Goal: Obtain resource: Download file/media

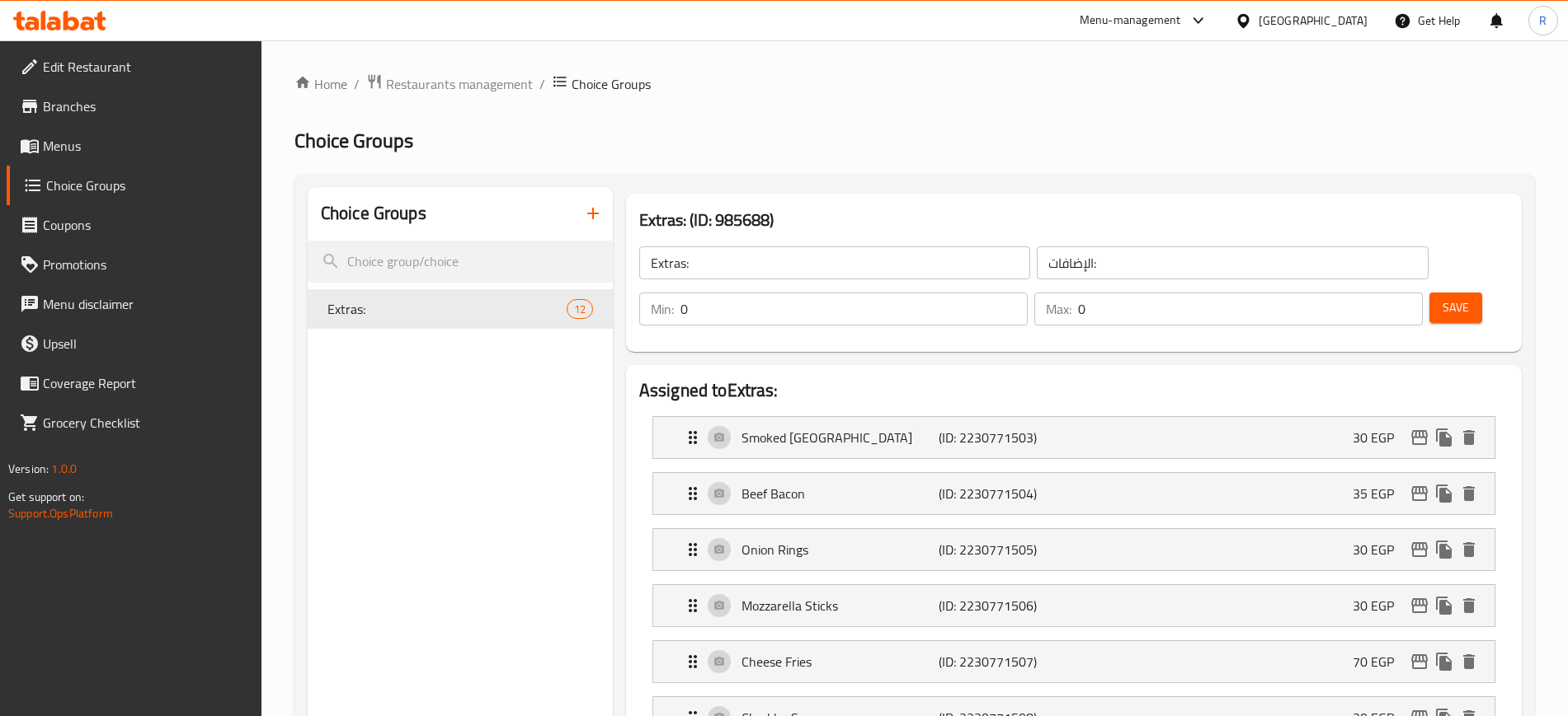
click at [1253, 12] on div "Egypt" at bounding box center [1312, 21] width 109 height 18
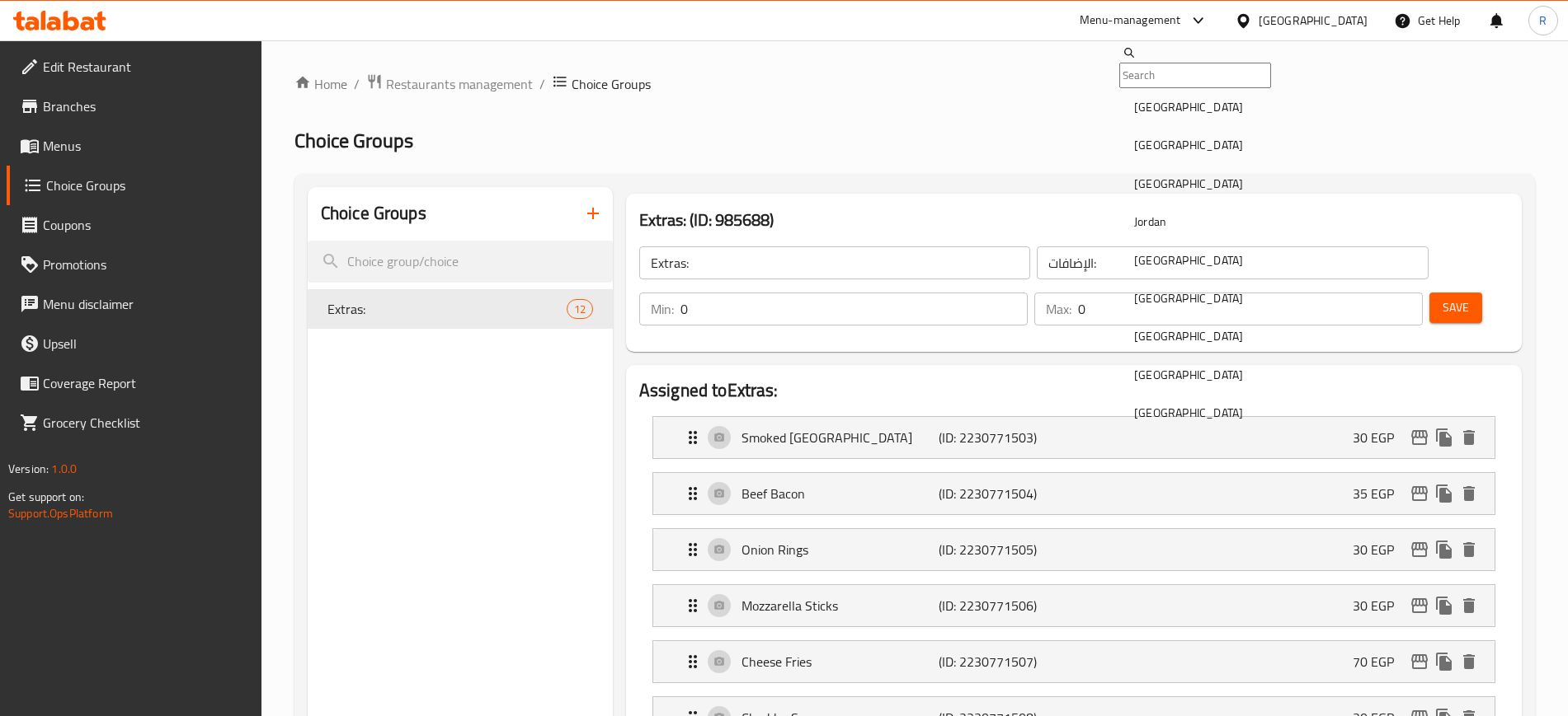
click at [1152, 352] on div "[GEOGRAPHIC_DATA]" at bounding box center [1188, 336] width 135 height 38
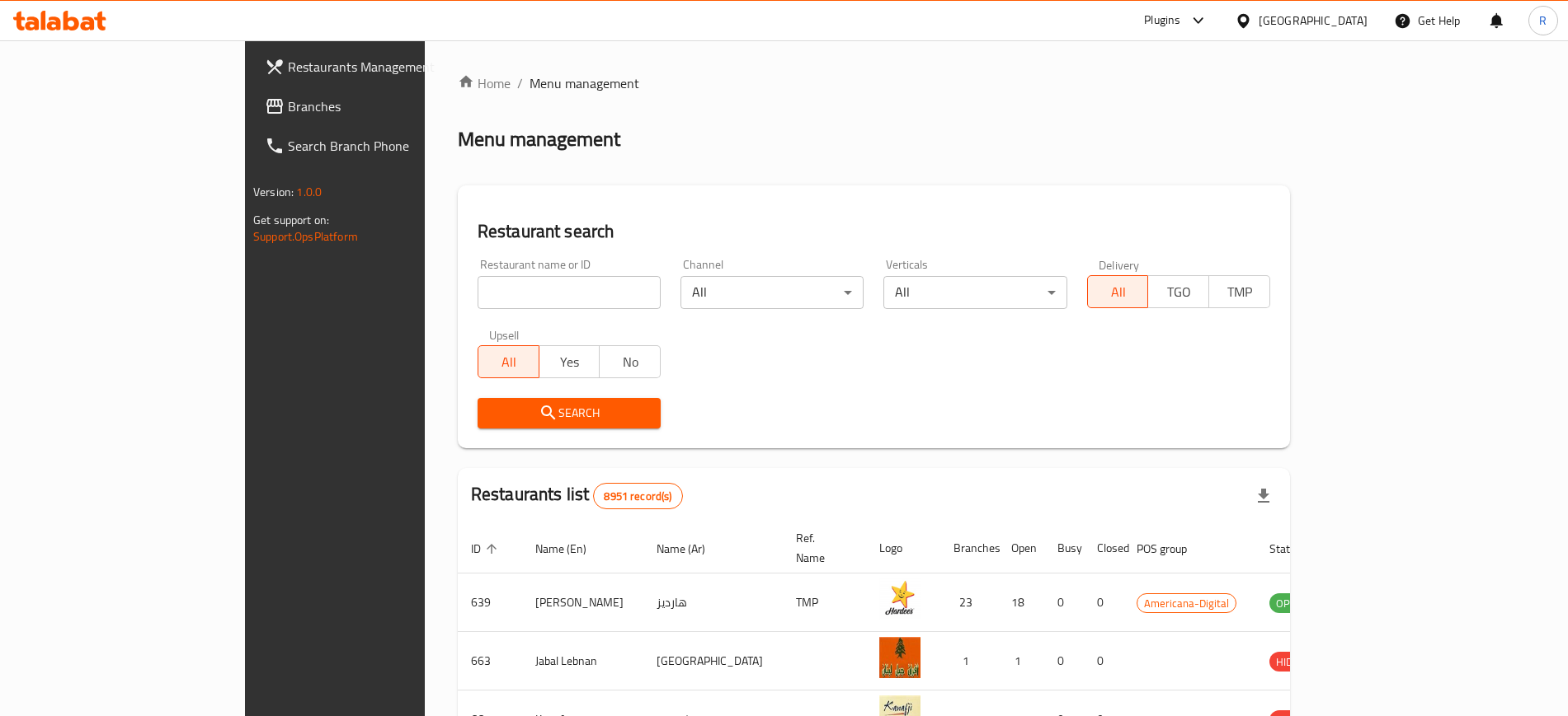
click at [267, 111] on icon at bounding box center [274, 106] width 16 height 15
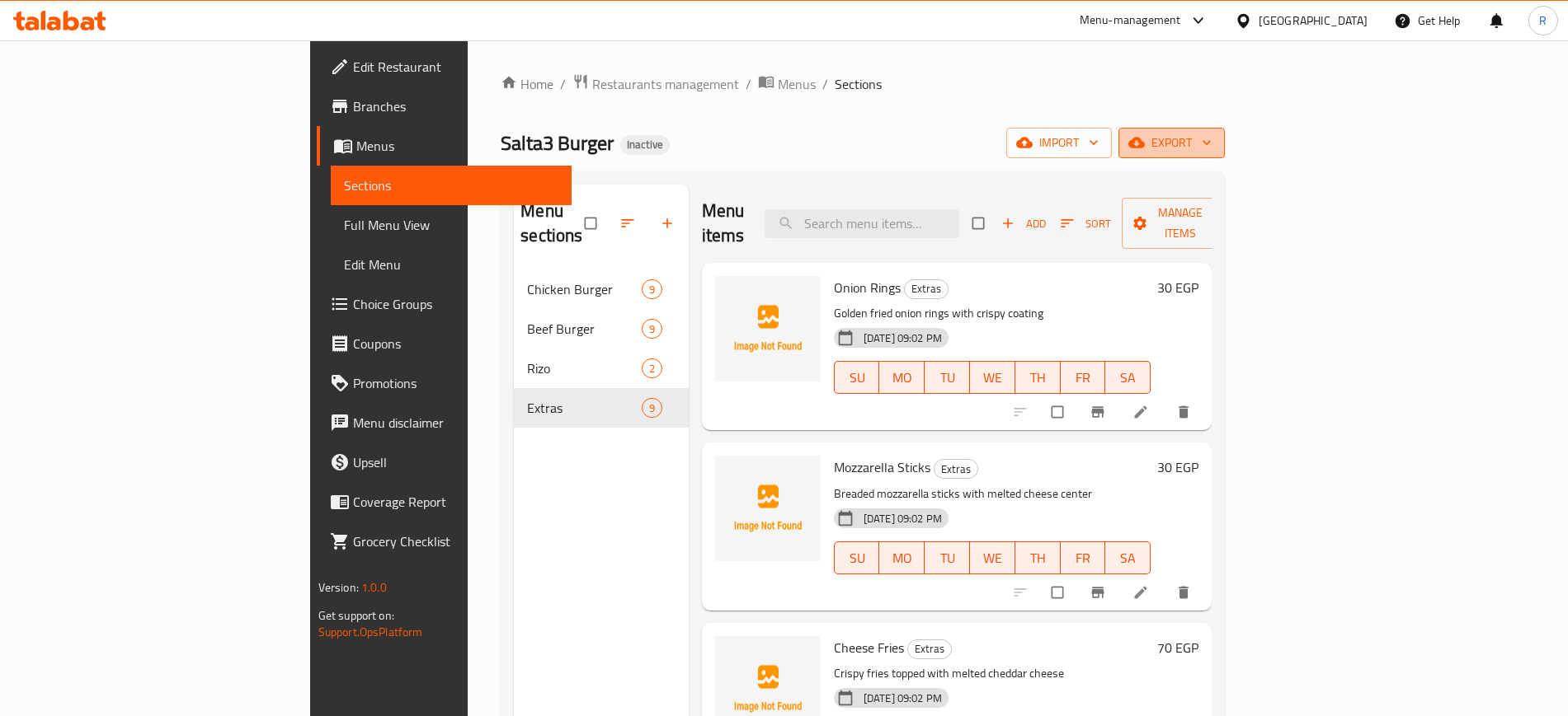
click at [1211, 144] on span "export" at bounding box center [1171, 143] width 80 height 21
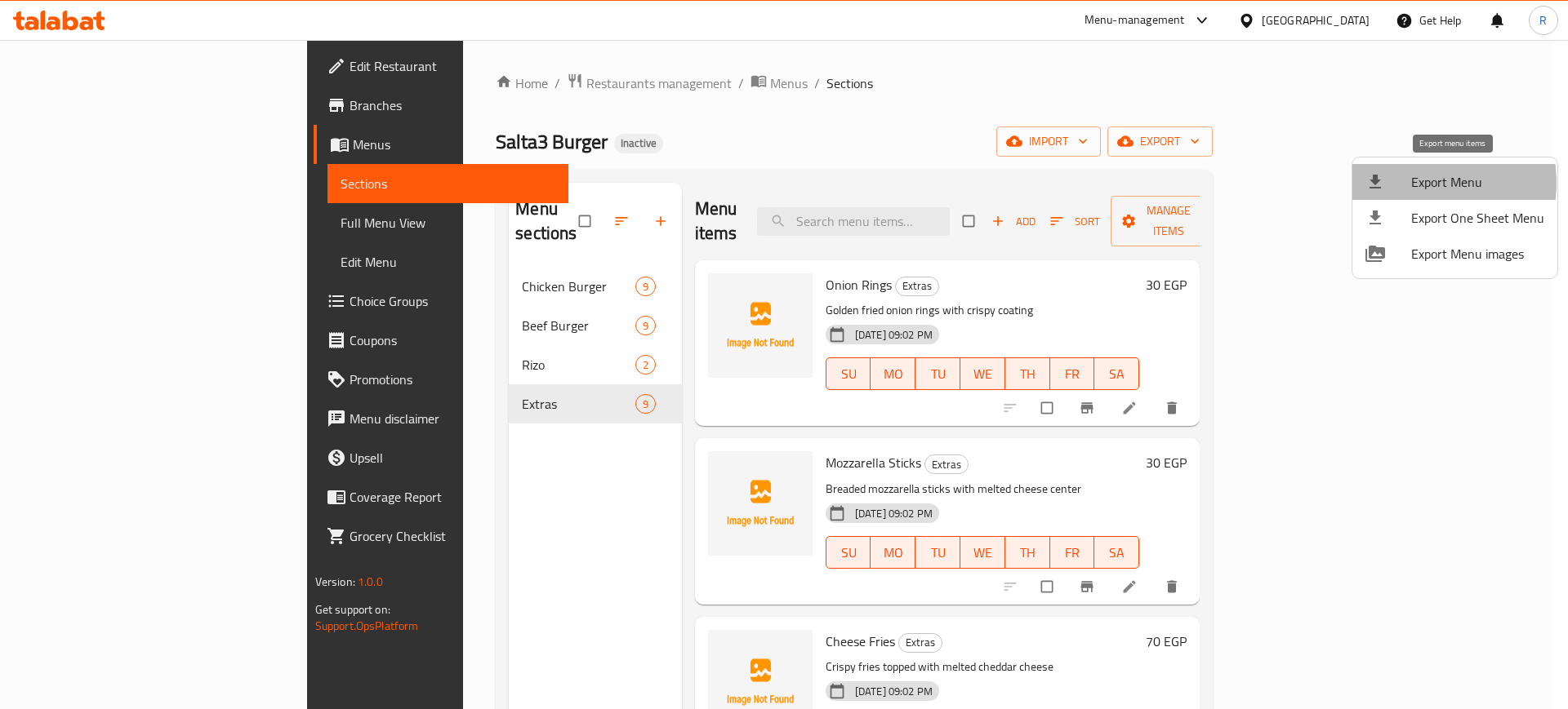
drag, startPoint x: 1450, startPoint y: 142, endPoint x: 1416, endPoint y: 183, distance: 53.3
click at [1241, 183] on span "Export Menu" at bounding box center [1477, 182] width 133 height 19
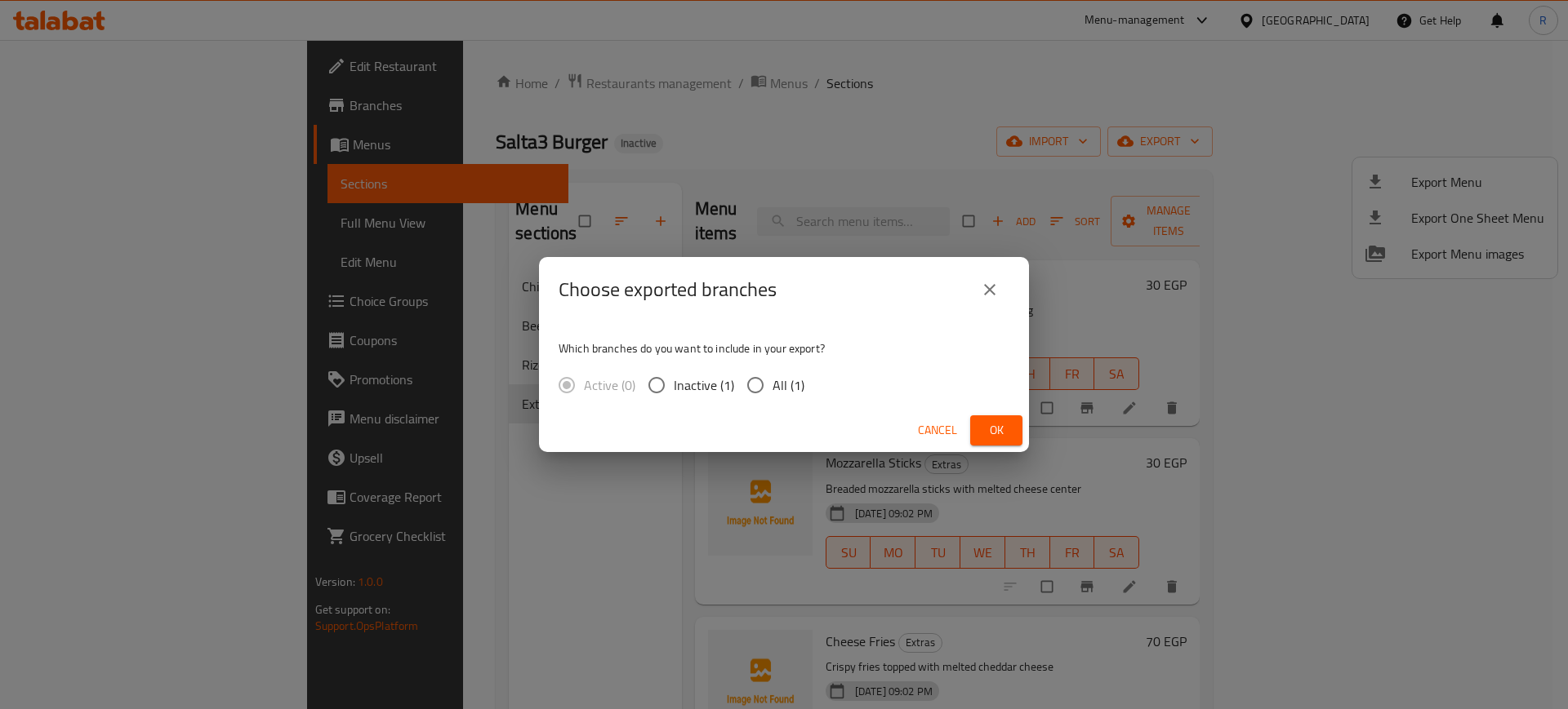
click at [759, 386] on input "All (1)" at bounding box center [755, 385] width 35 height 35
radio input "true"
click at [986, 437] on span "Ok" at bounding box center [996, 431] width 26 height 20
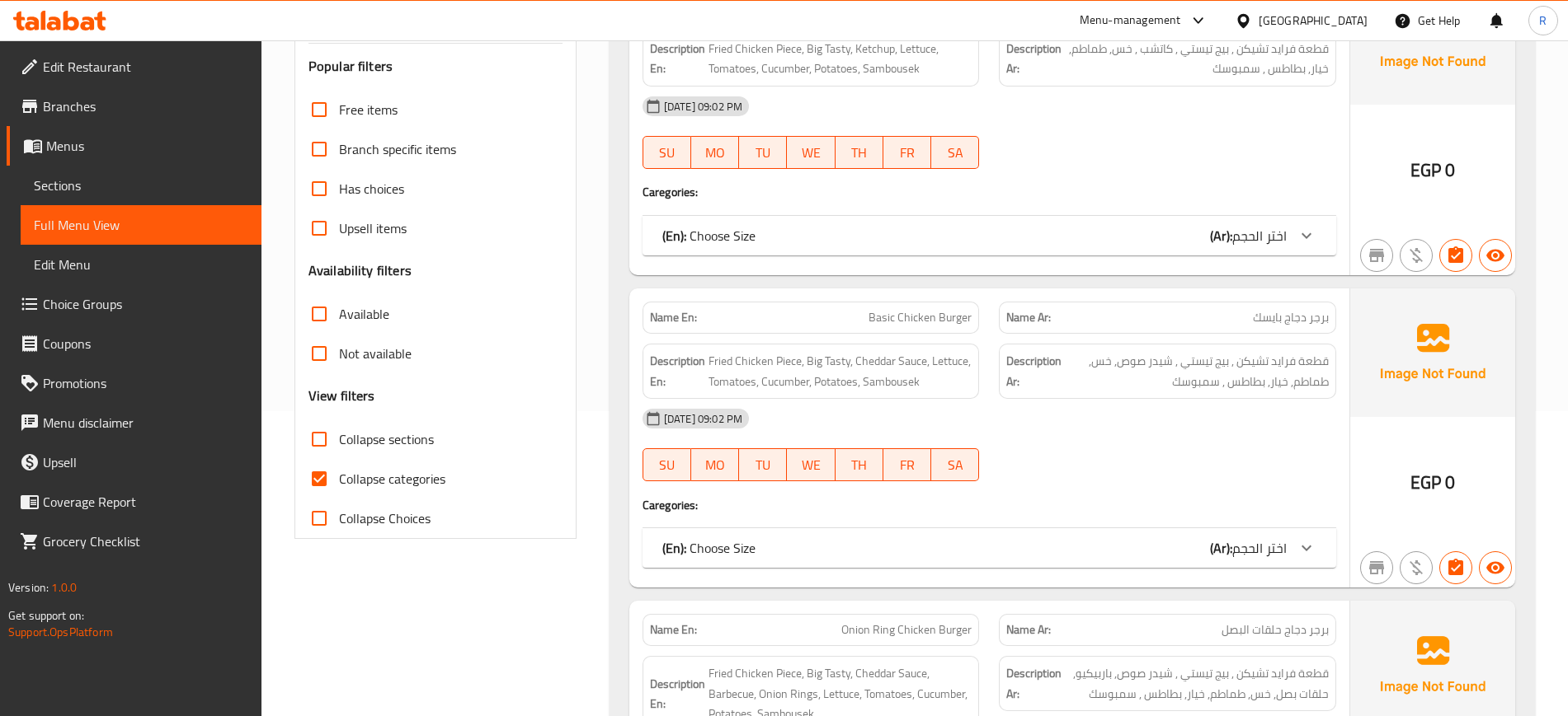
scroll to position [309, 0]
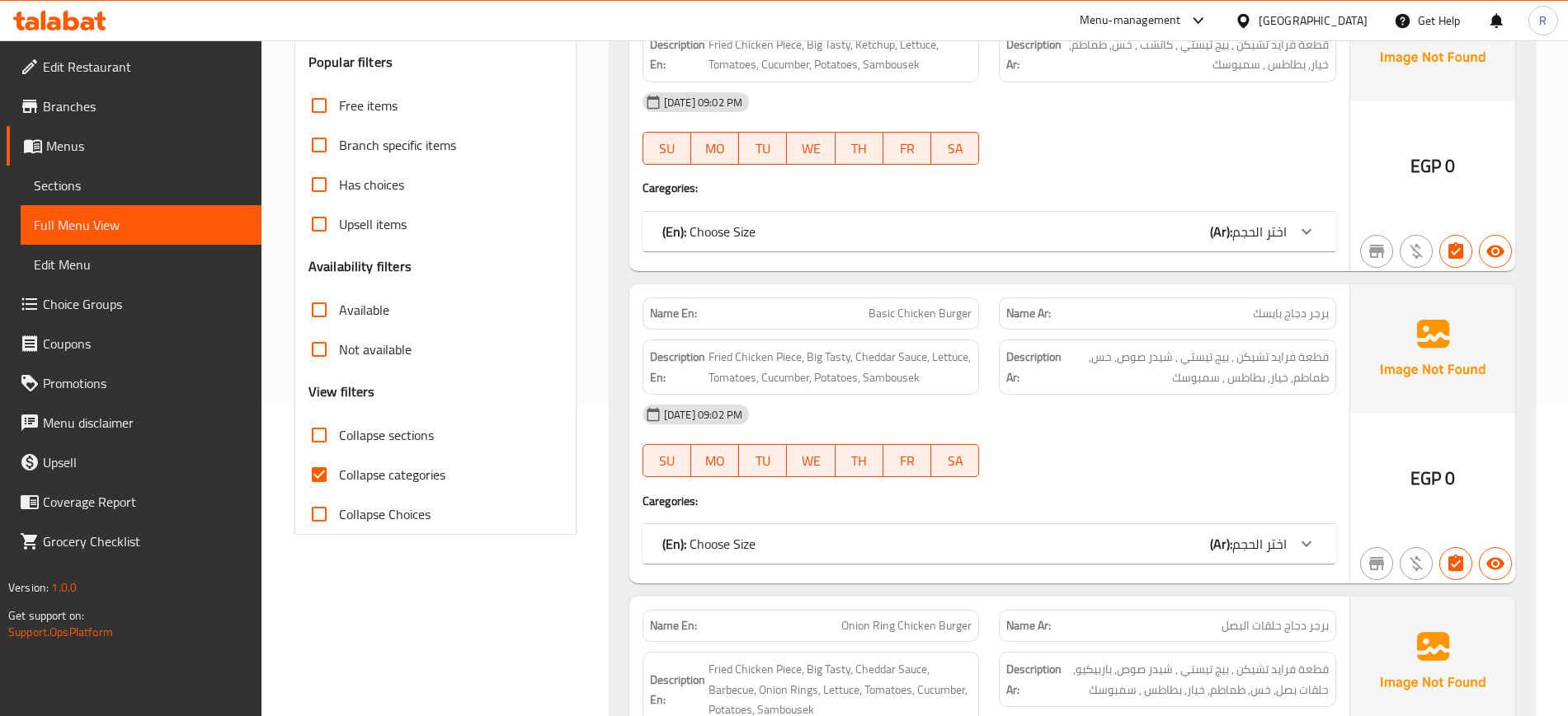
click at [305, 479] on input "Collapse categories" at bounding box center [319, 474] width 39 height 39
checkbox input "false"
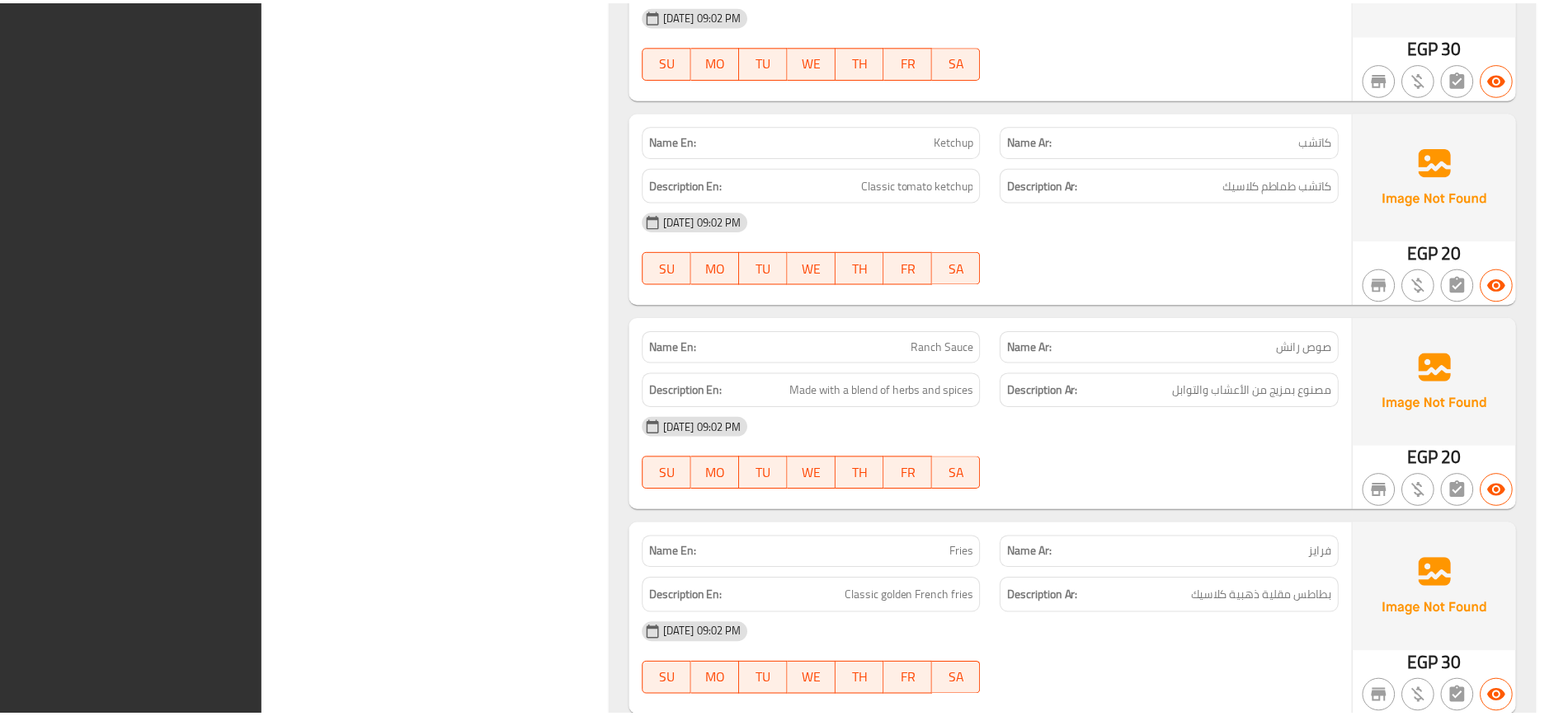
scroll to position [28126, 0]
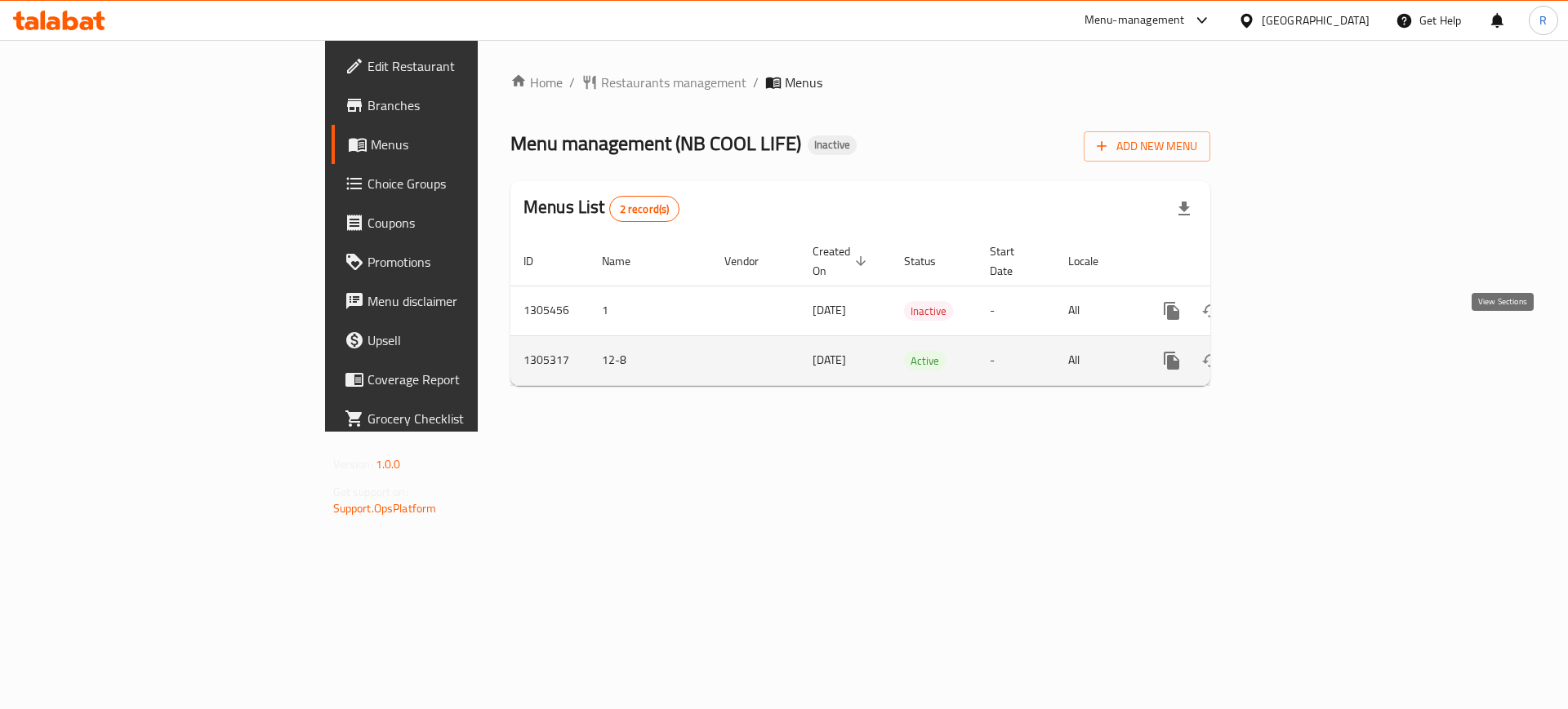
click at [1309, 344] on link "enhanced table" at bounding box center [1289, 360] width 39 height 39
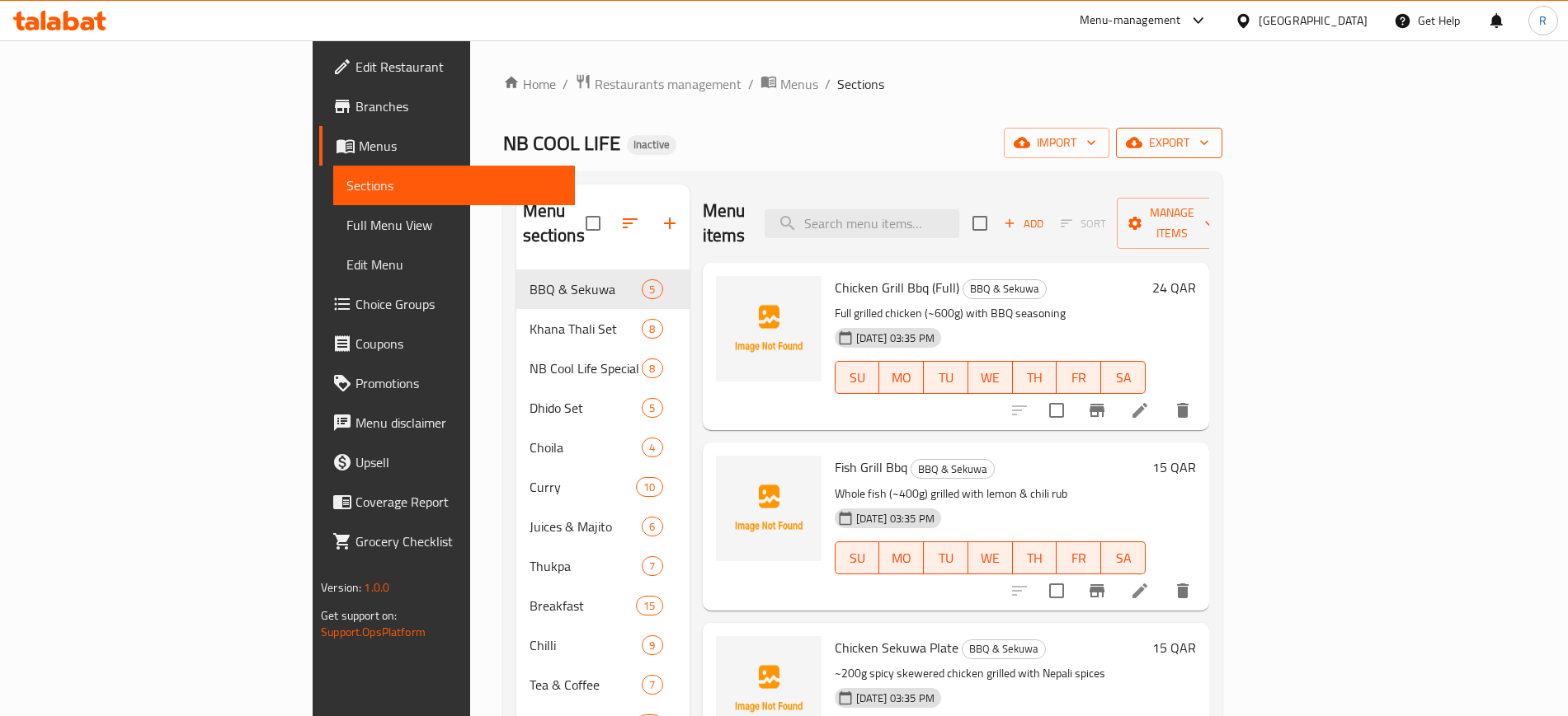
click at [1209, 135] on span "export" at bounding box center [1170, 143] width 80 height 21
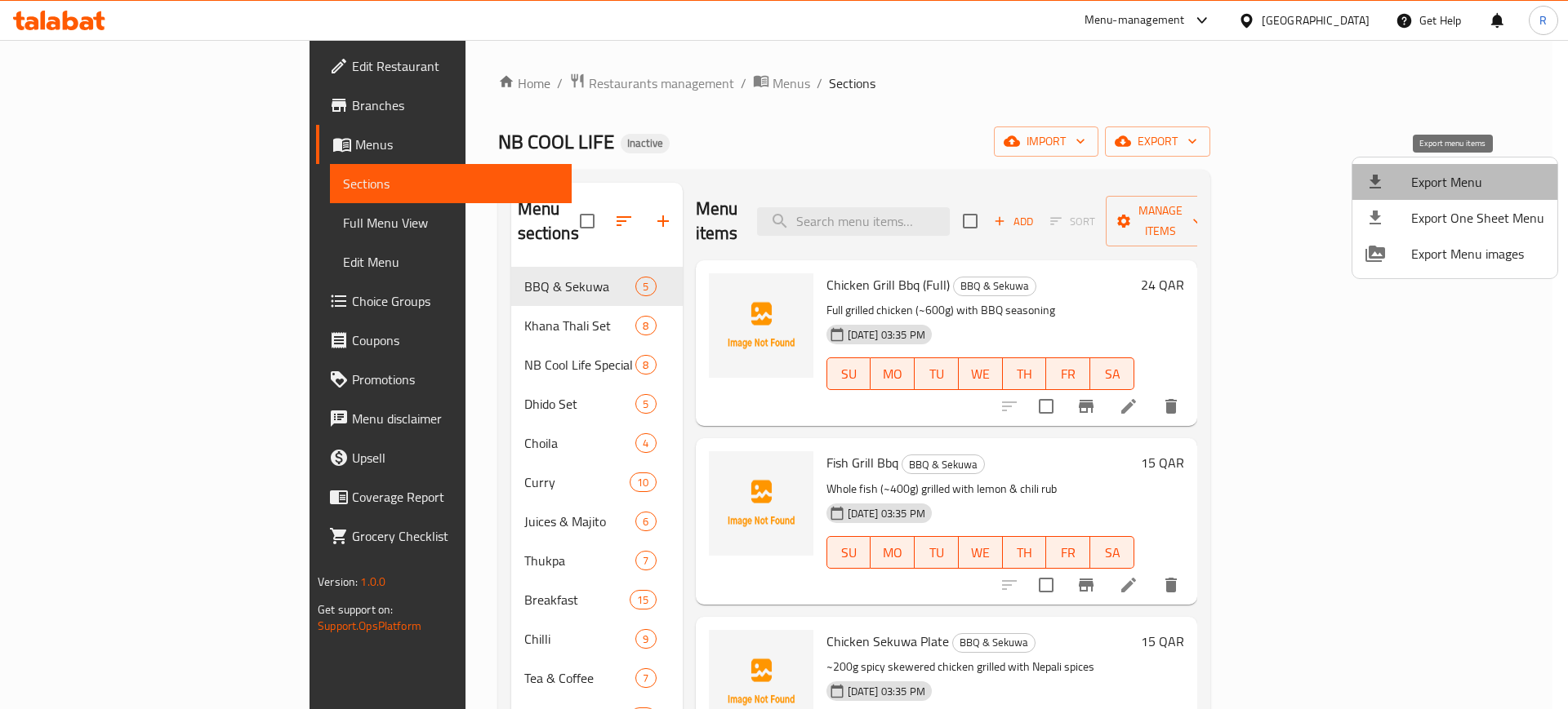
click at [1455, 173] on span "Export Menu" at bounding box center [1477, 182] width 133 height 19
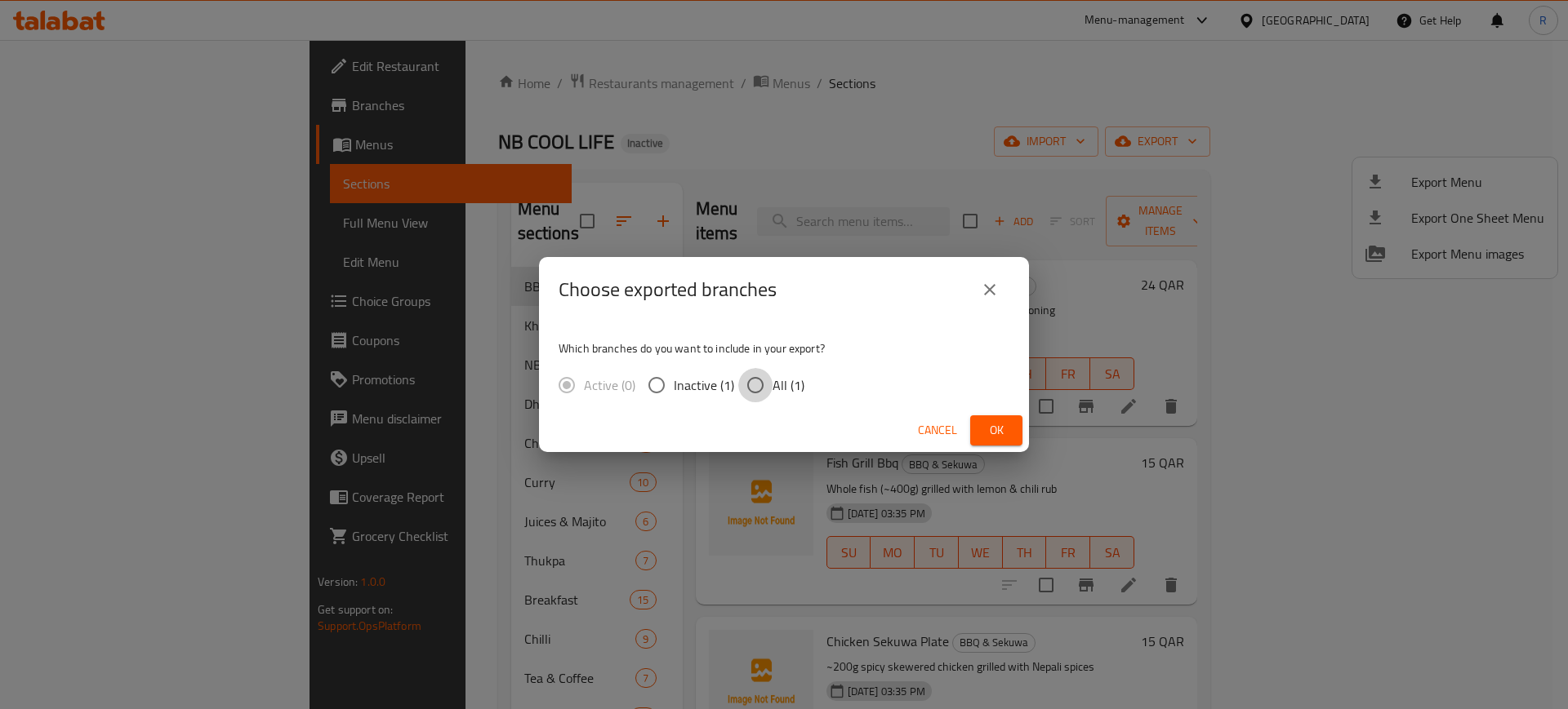
click at [749, 385] on input "All (1)" at bounding box center [755, 385] width 35 height 35
radio input "true"
click at [981, 423] on button "Ok" at bounding box center [997, 431] width 52 height 30
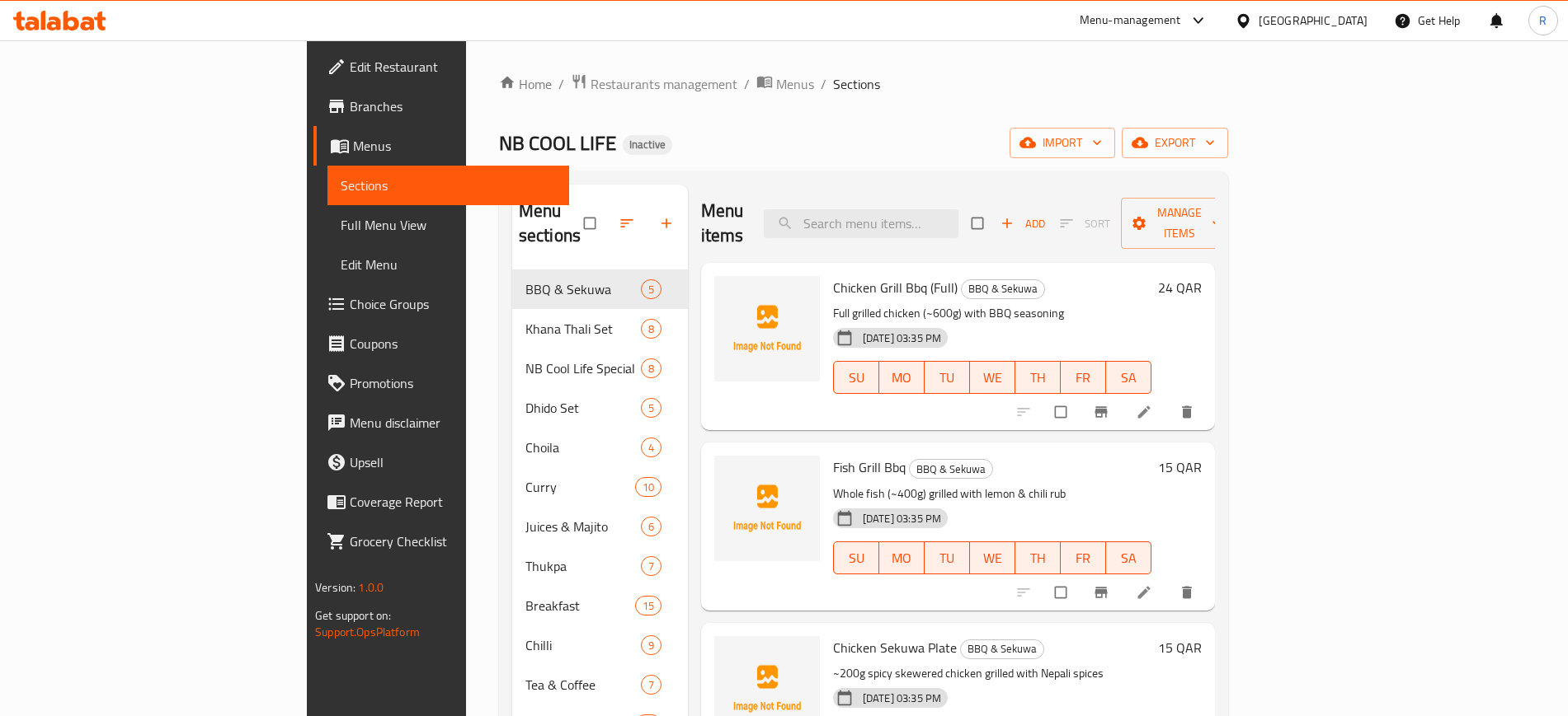
click at [340, 229] on span "Full Menu View" at bounding box center [447, 225] width 215 height 20
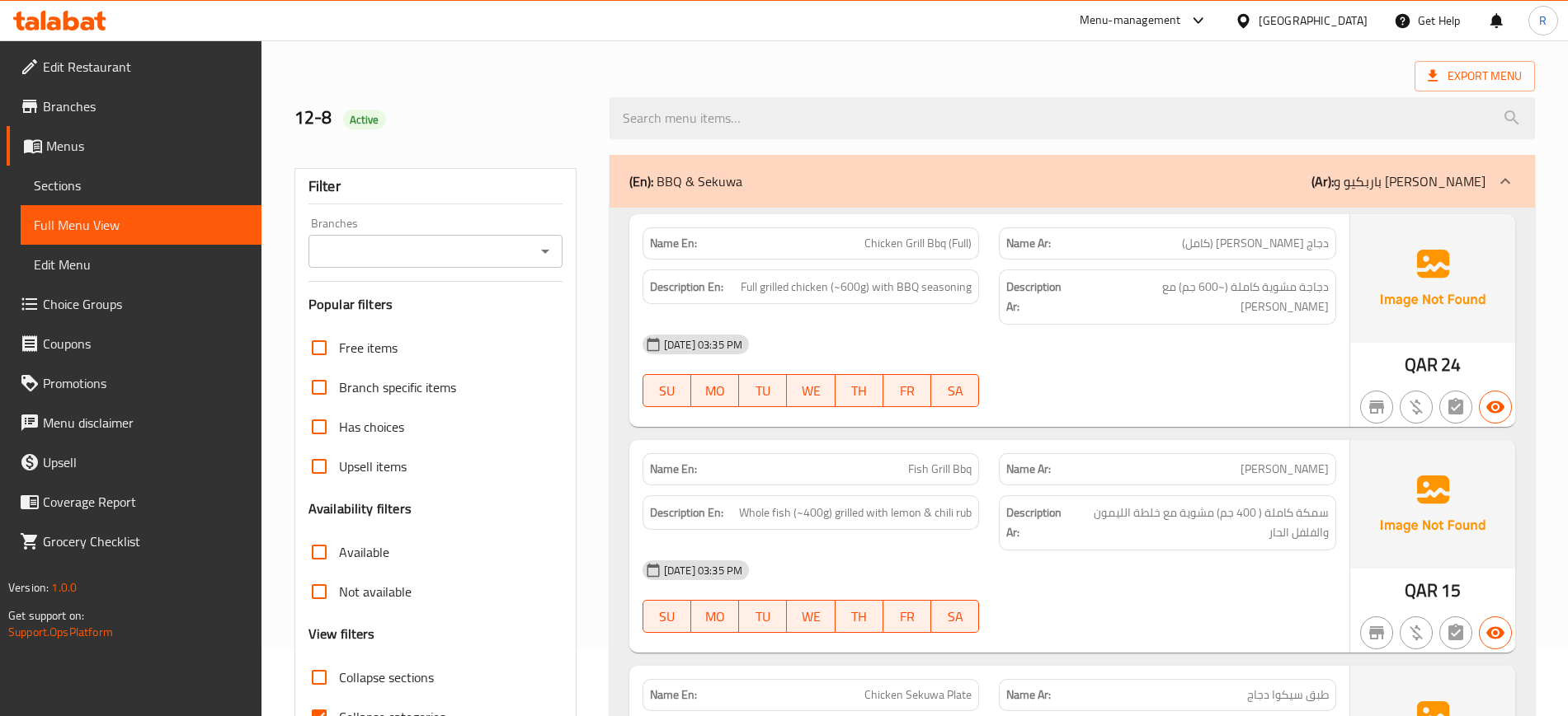
scroll to position [206, 0]
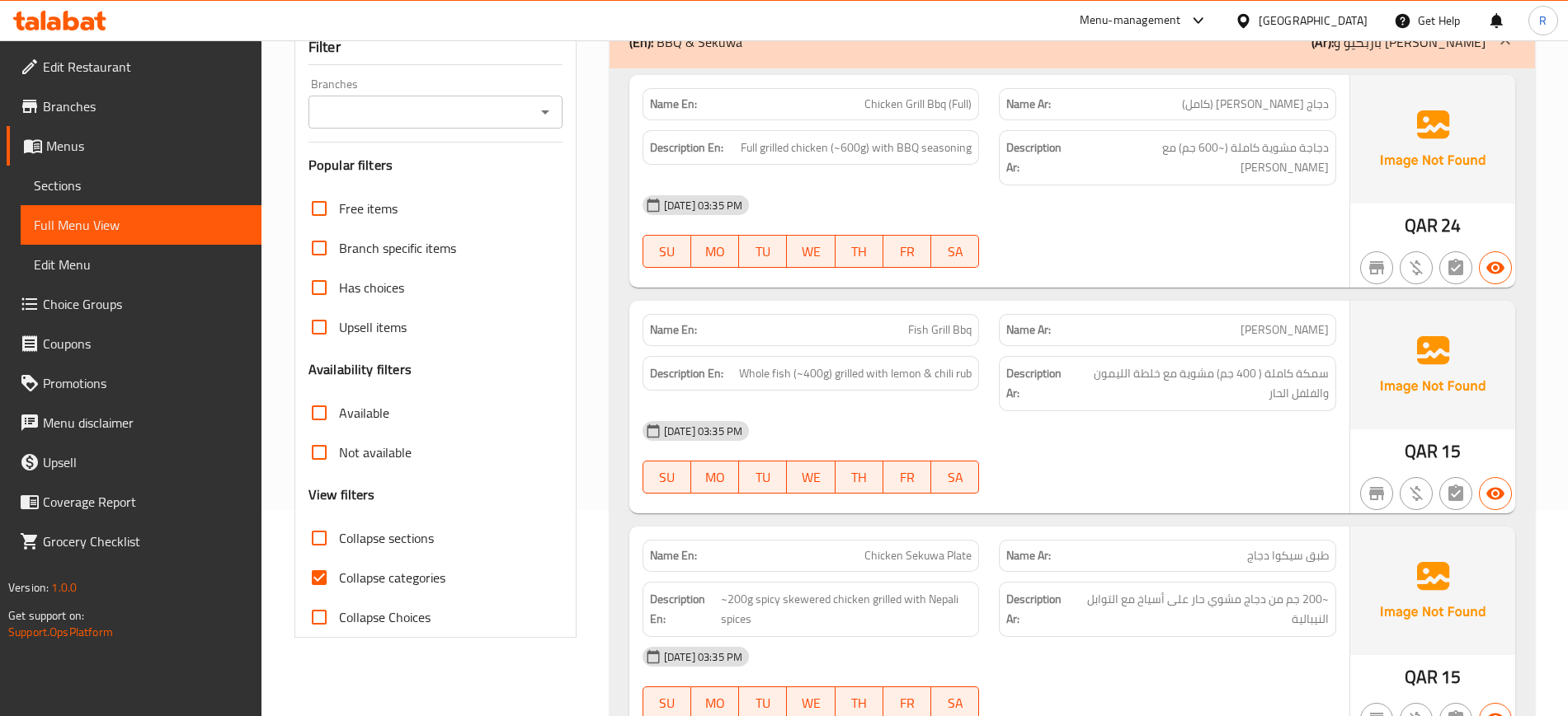
click at [318, 579] on input "Collapse categories" at bounding box center [319, 578] width 39 height 39
checkbox input "false"
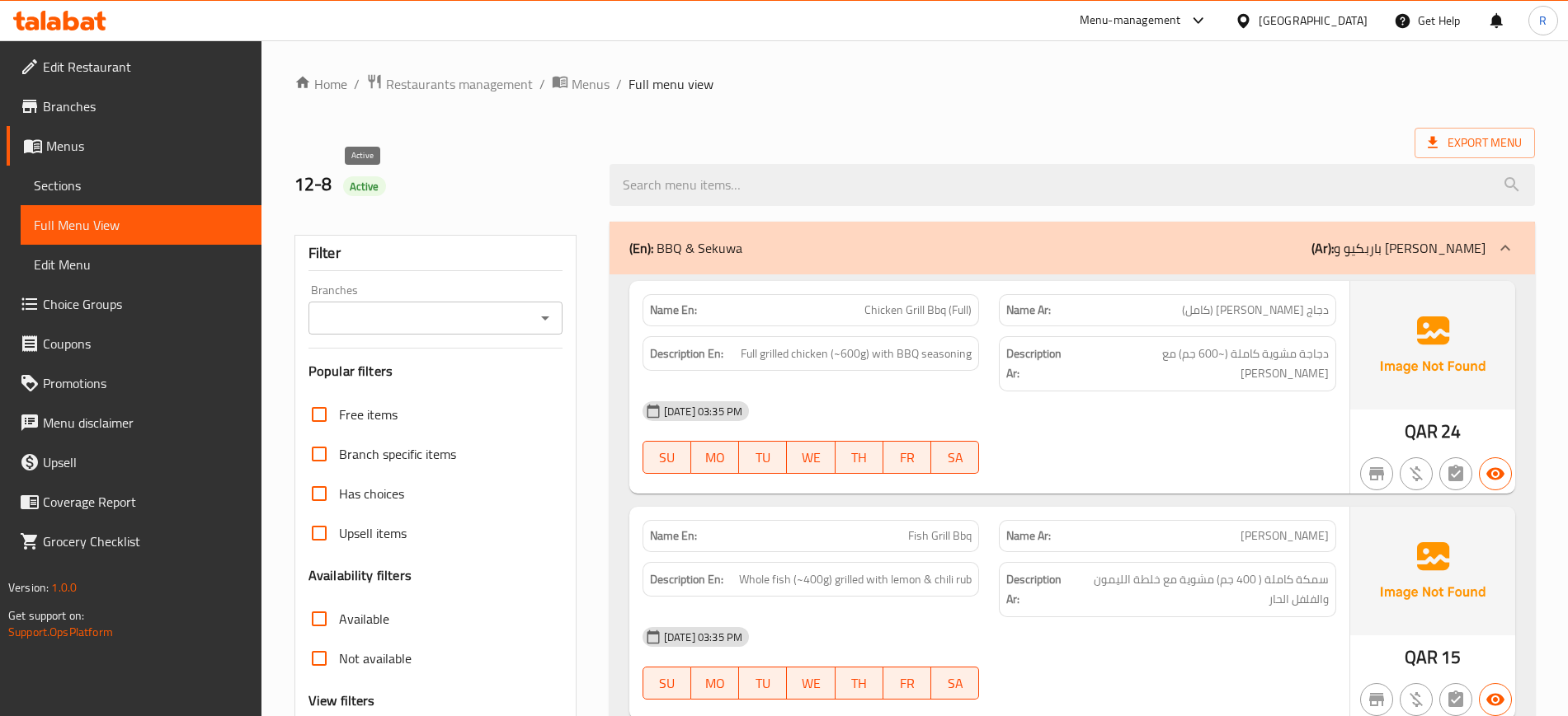
click at [368, 187] on span "Active" at bounding box center [364, 186] width 43 height 15
copy span "Active"
